Goal: Information Seeking & Learning: Learn about a topic

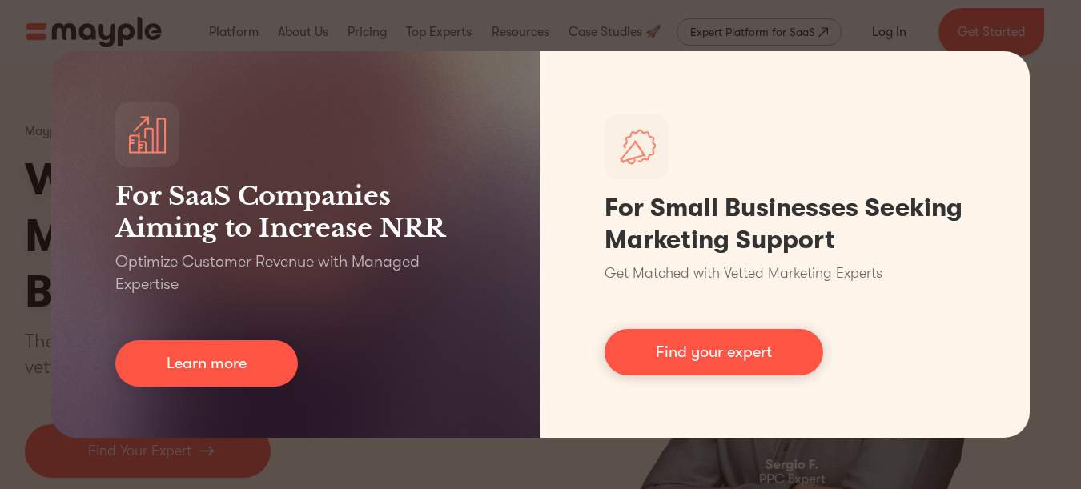
click at [913, 36] on div "For SaaS Companies Aiming to Increase NRR Optimize Customer Revenue with Manage…" at bounding box center [540, 244] width 1081 height 489
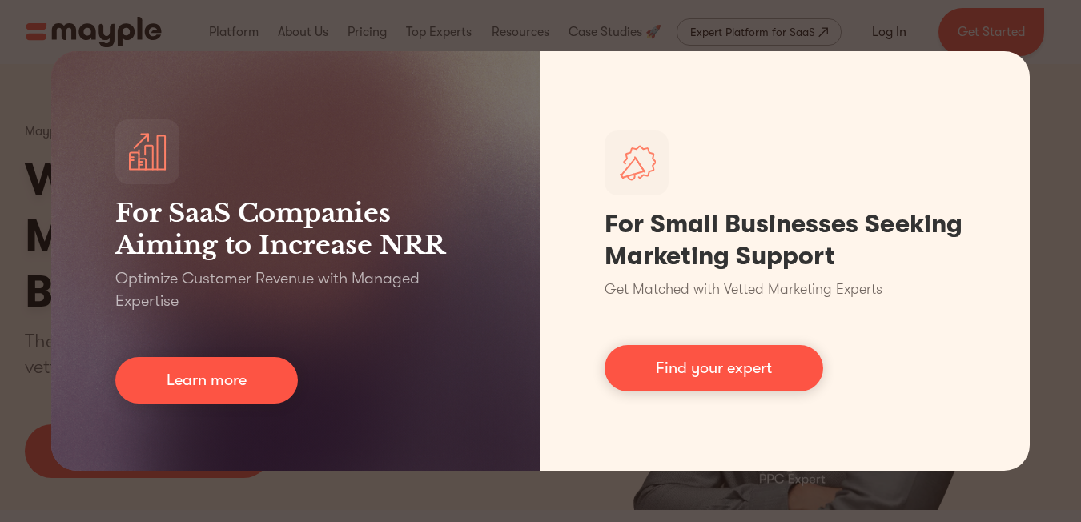
click at [0, 245] on div "For SaaS Companies Aiming to Increase NRR Optimize Customer Revenue with Manage…" at bounding box center [540, 261] width 1081 height 522
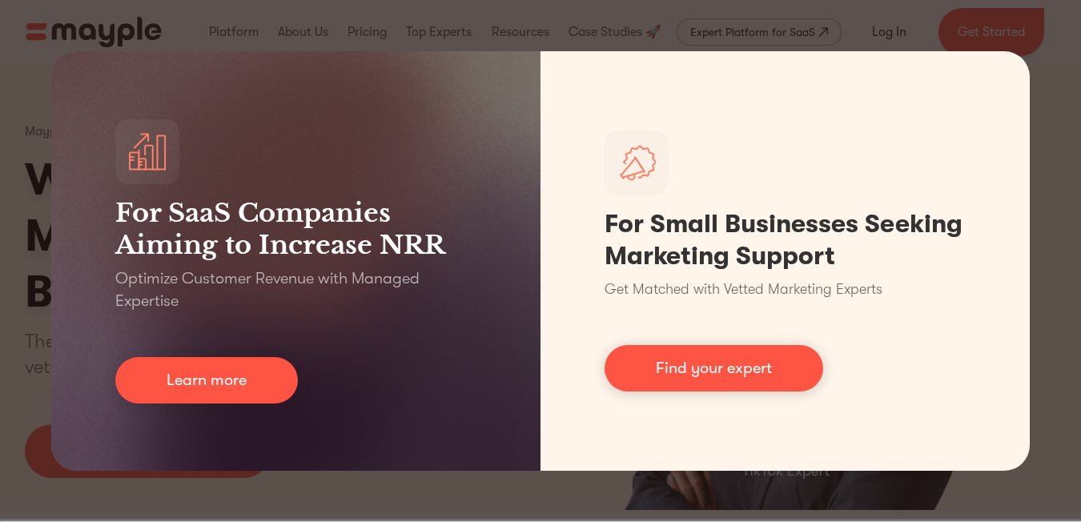
click at [0, 128] on div "For SaaS Companies Aiming to Increase NRR Optimize Customer Revenue with Manage…" at bounding box center [540, 261] width 1081 height 522
click at [885, 27] on div "For SaaS Companies Aiming to Increase NRR Optimize Customer Revenue with Manage…" at bounding box center [540, 261] width 1081 height 522
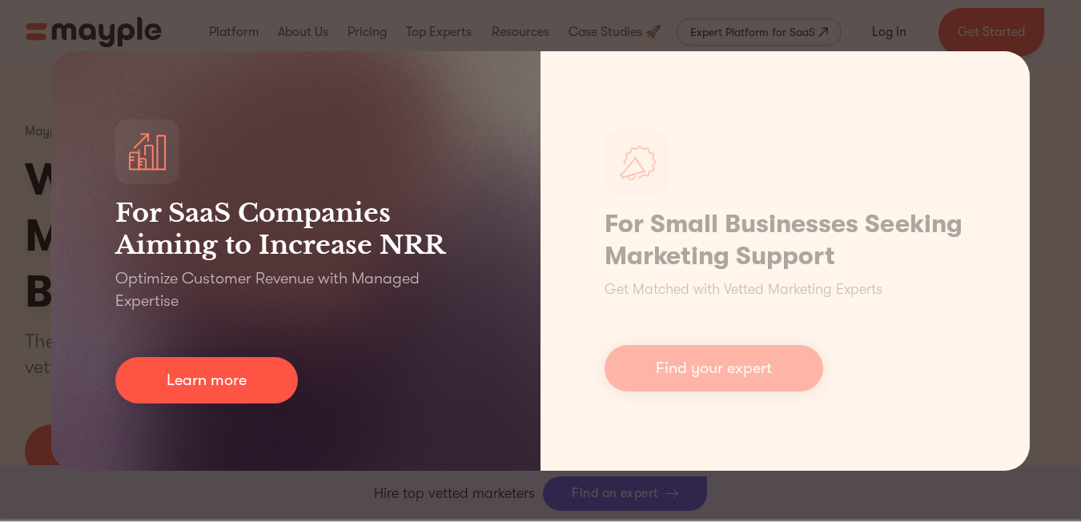
click at [343, 488] on div "For SaaS Companies Aiming to Increase NRR Optimize Customer Revenue with Manage…" at bounding box center [540, 261] width 1081 height 522
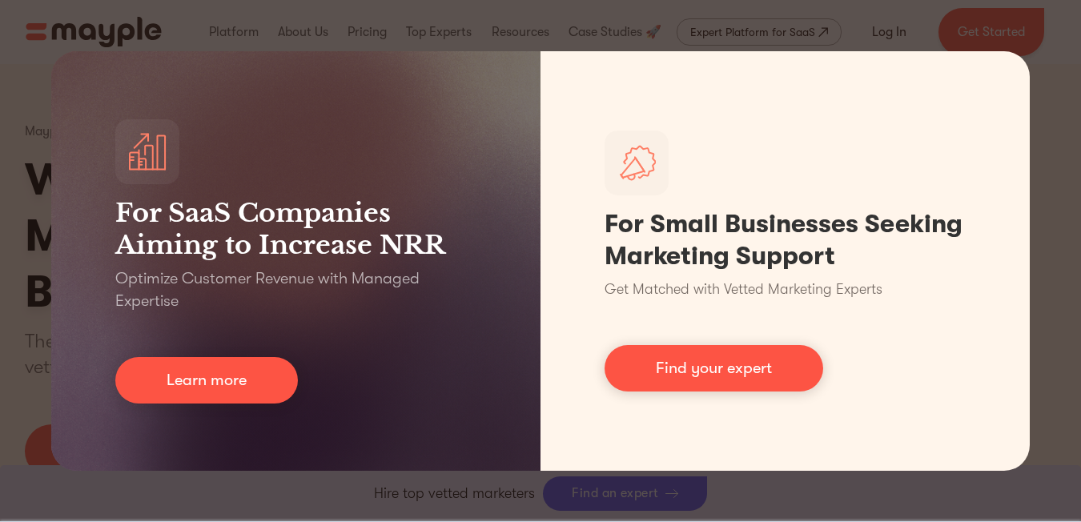
scroll to position [400, 0]
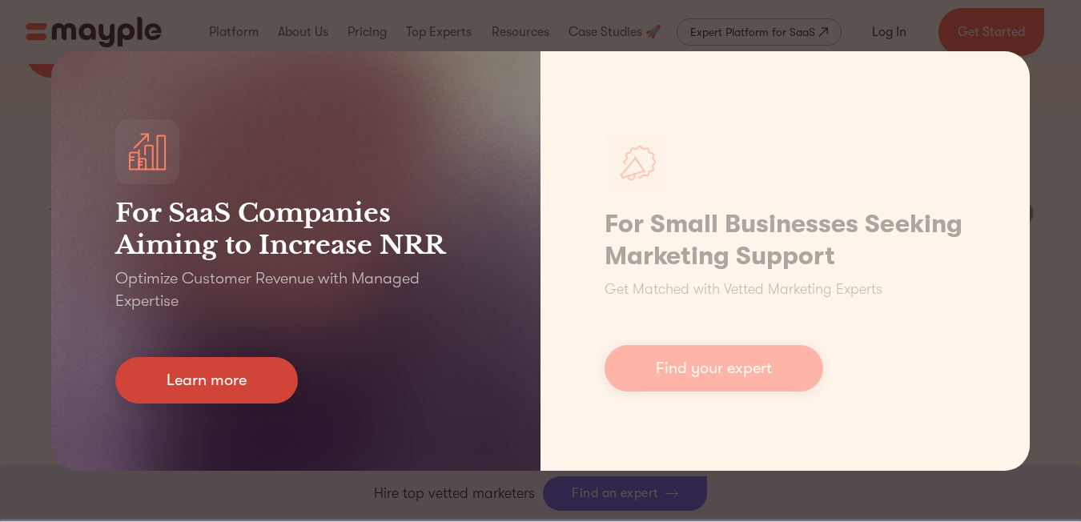
click at [197, 366] on link "Learn more" at bounding box center [206, 380] width 183 height 46
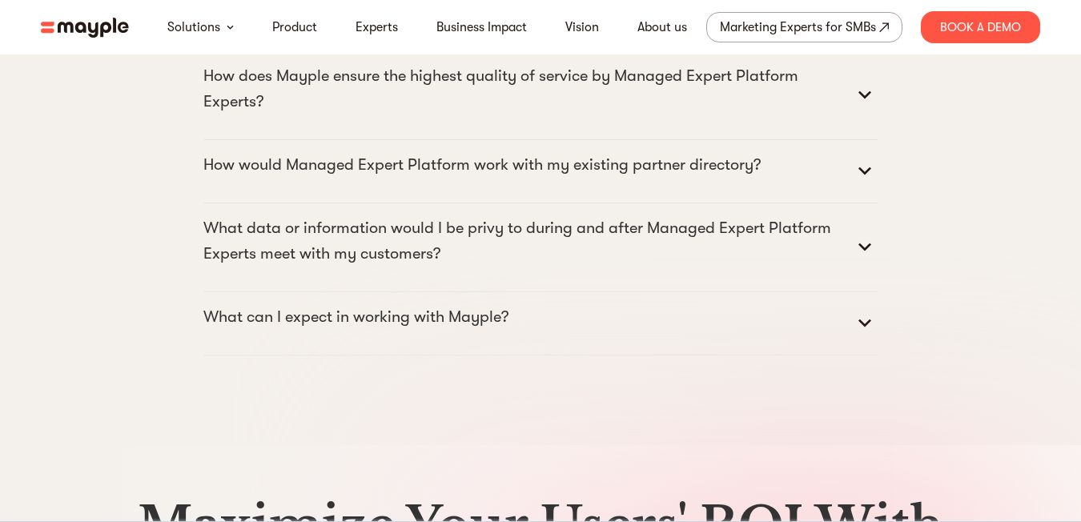
scroll to position [8235, 0]
